Goal: Transaction & Acquisition: Purchase product/service

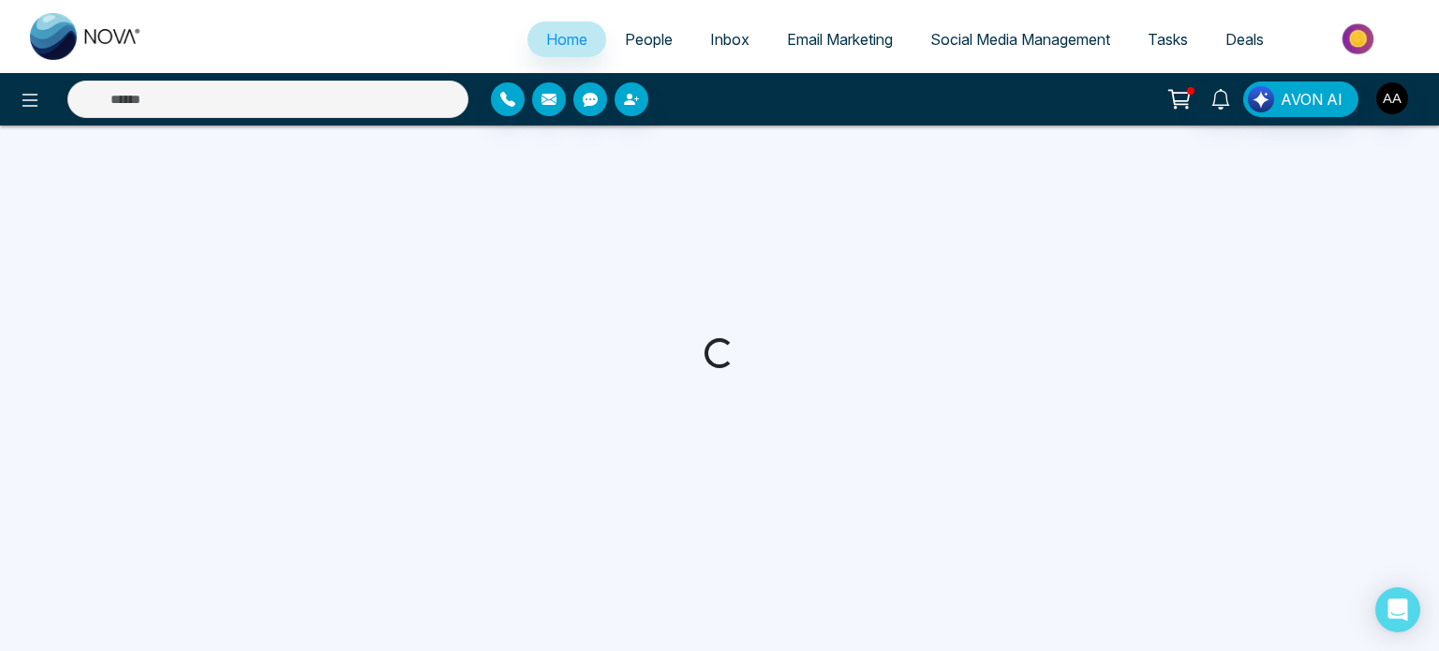
select select "*"
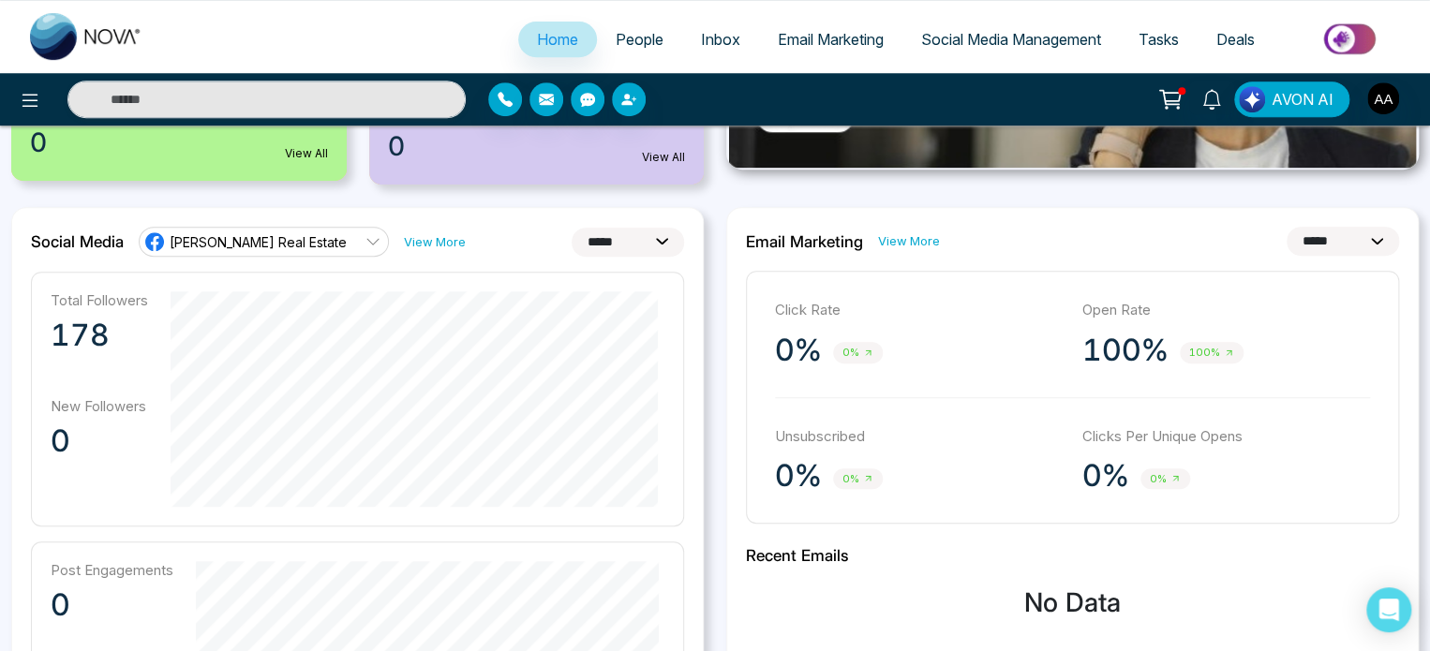
scroll to position [468, 0]
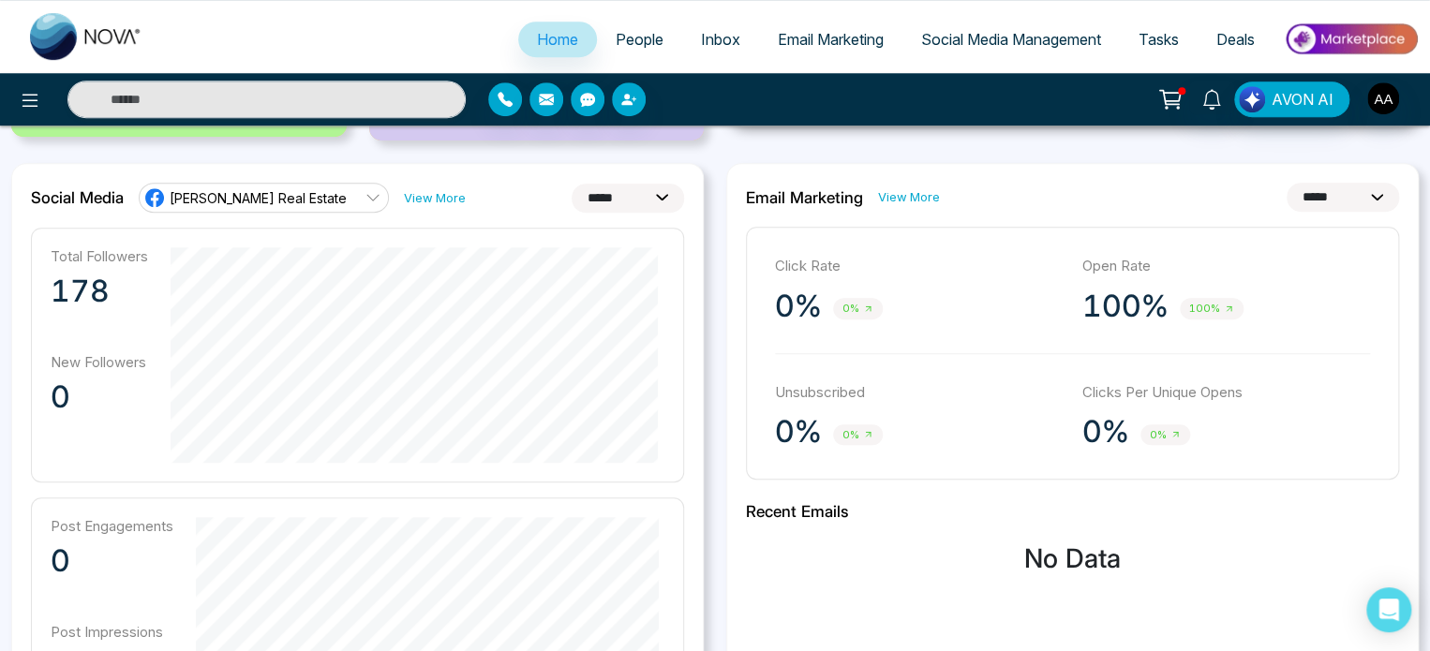
click at [410, 207] on link "View More" at bounding box center [435, 198] width 62 height 18
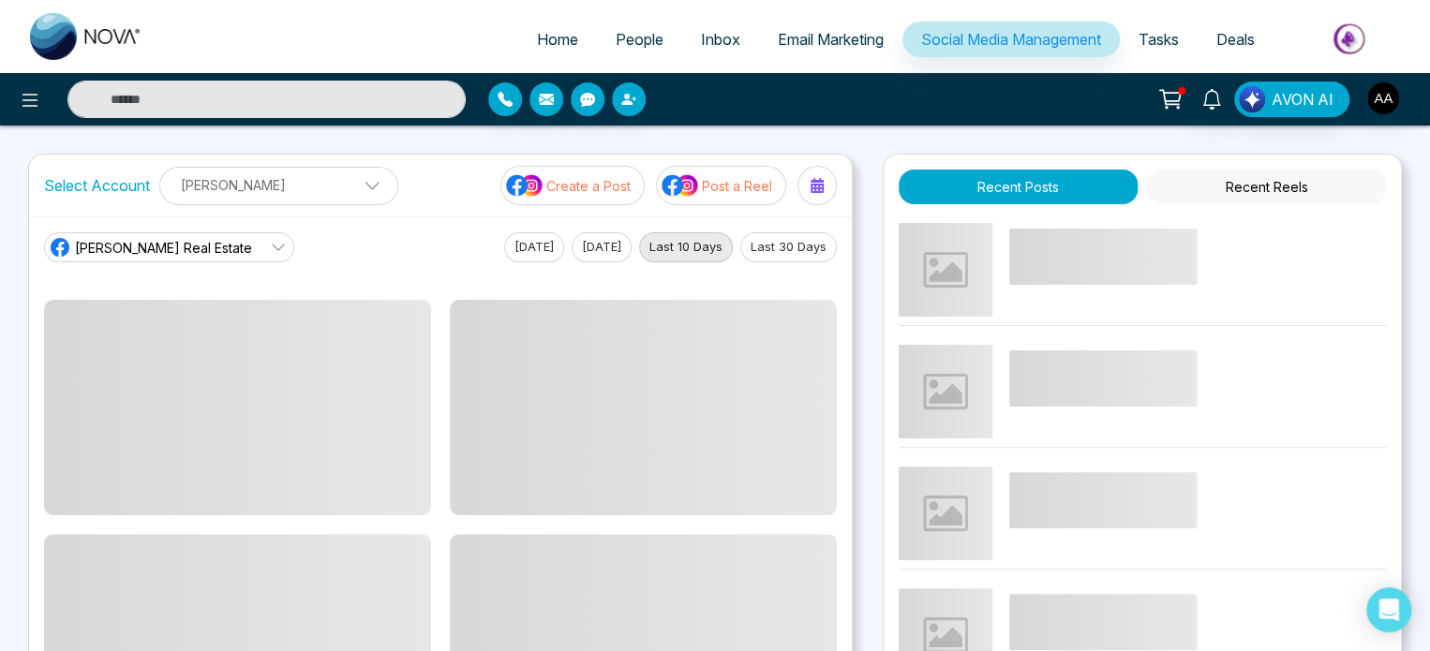
click at [186, 258] on span "[PERSON_NAME] Real Estate" at bounding box center [163, 248] width 177 height 20
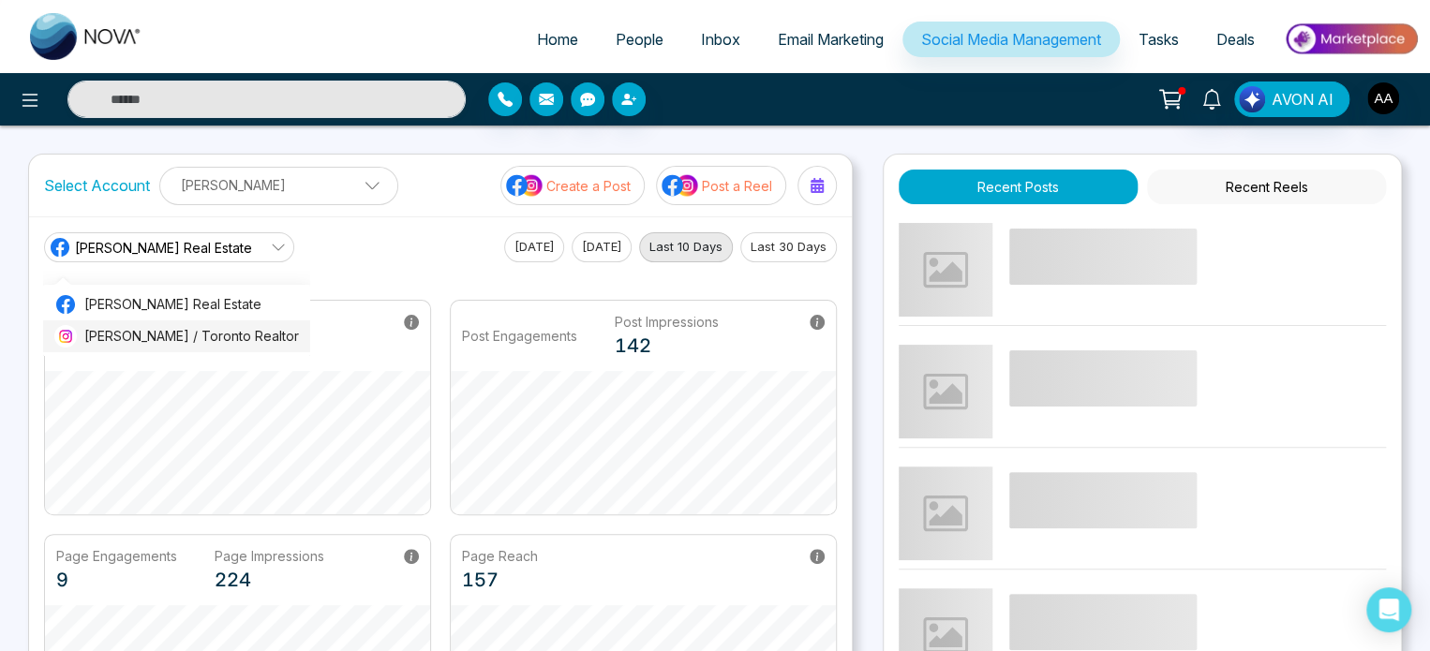
click at [188, 334] on span "[PERSON_NAME] / Toronto Realtor" at bounding box center [191, 336] width 215 height 21
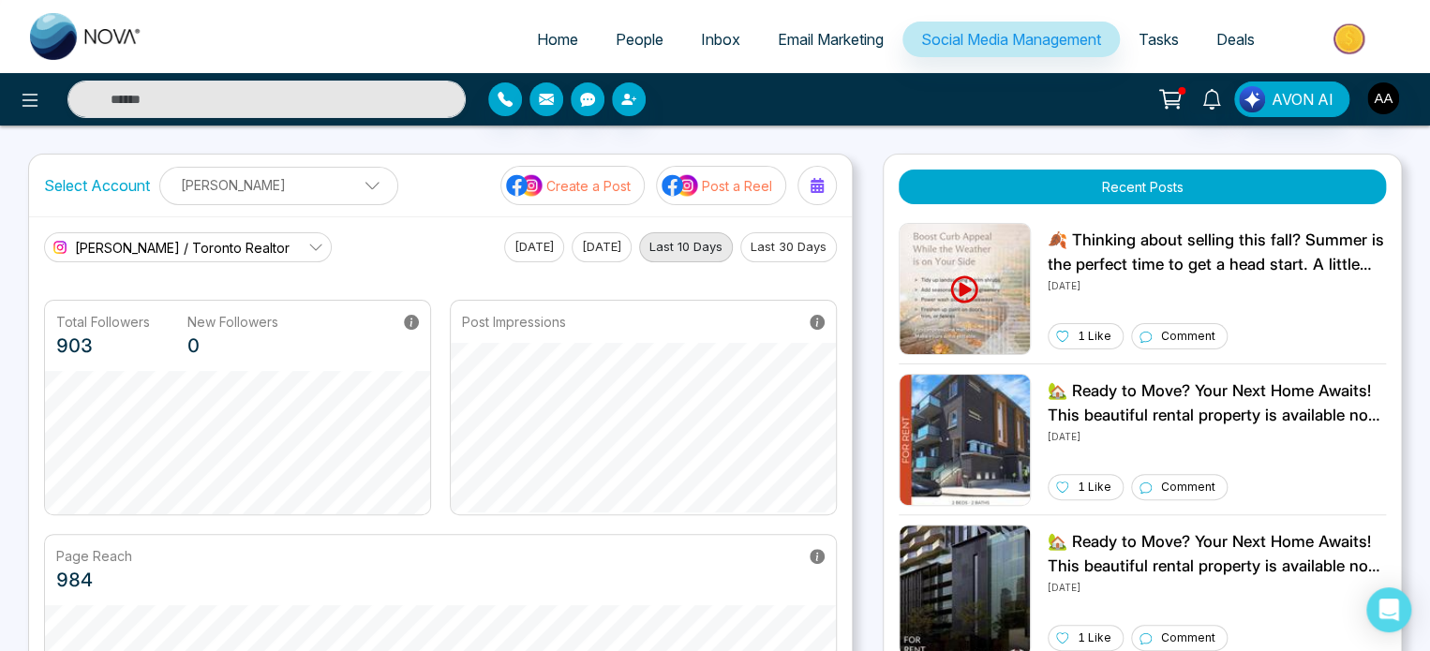
click at [1157, 105] on icon at bounding box center [1170, 99] width 26 height 26
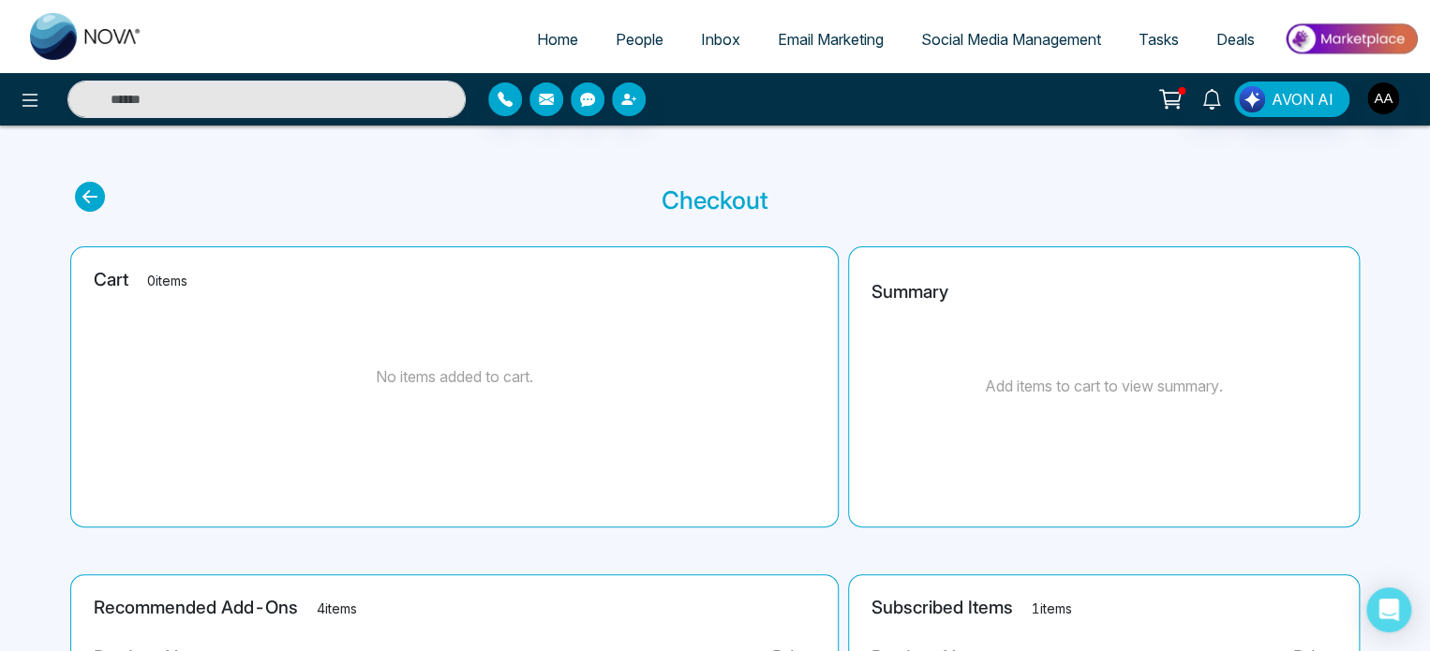
click at [537, 49] on span "Home" at bounding box center [557, 39] width 41 height 19
select select "*"
